Goal: Task Accomplishment & Management: Manage account settings

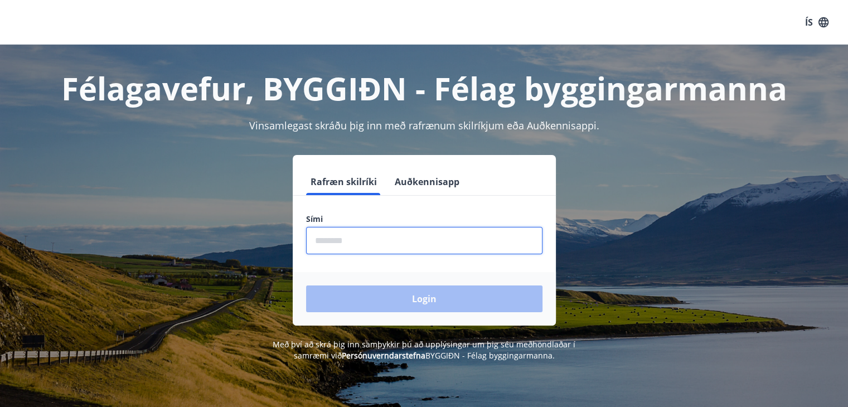
click at [379, 235] on input "phone" at bounding box center [424, 240] width 236 height 27
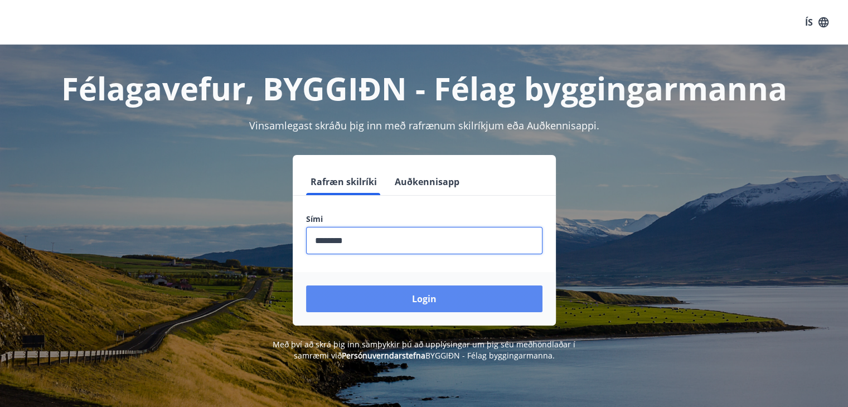
type input "********"
click at [403, 307] on button "Login" at bounding box center [424, 299] width 236 height 27
